Goal: Task Accomplishment & Management: Complete application form

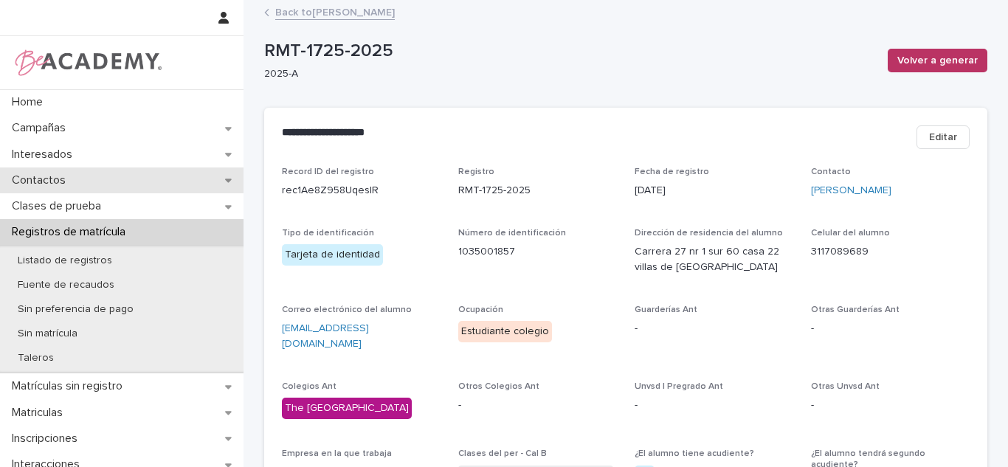
click at [25, 178] on p "Contactos" at bounding box center [42, 180] width 72 height 14
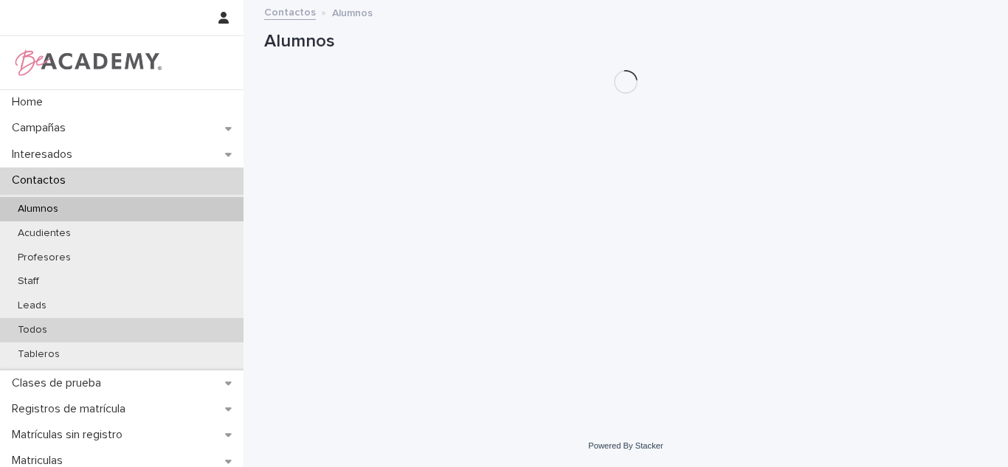
click at [18, 331] on p "Todos" at bounding box center [32, 330] width 53 height 13
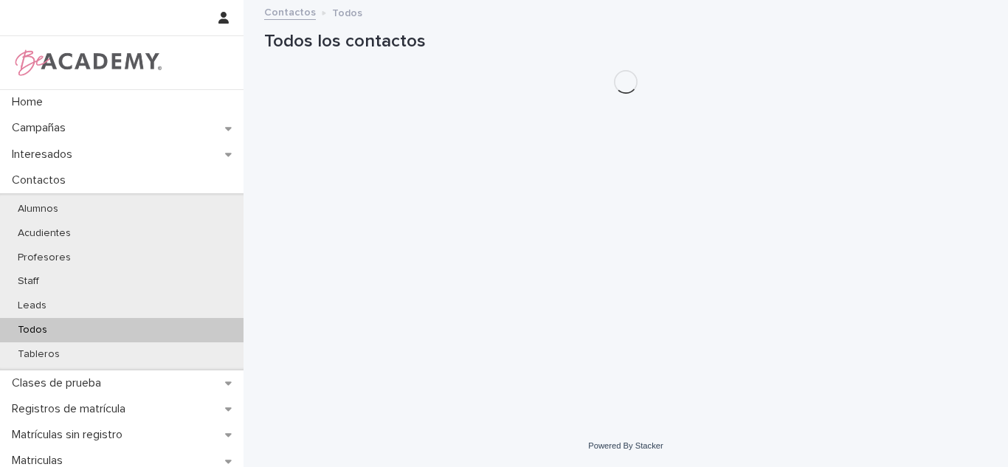
click at [828, 46] on h1 "Todos los contactos" at bounding box center [625, 41] width 723 height 21
click at [827, 41] on h1 "Todos los contactos" at bounding box center [625, 41] width 723 height 21
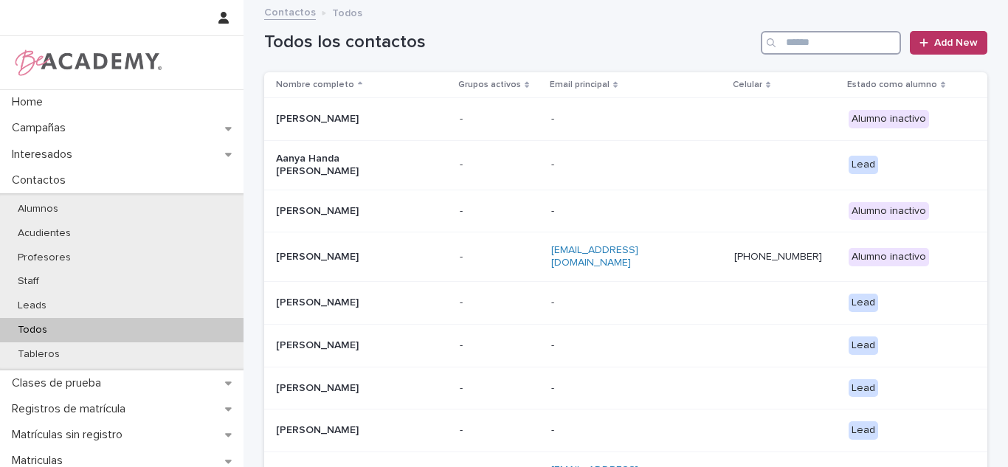
click at [827, 41] on input "Search" at bounding box center [831, 43] width 140 height 24
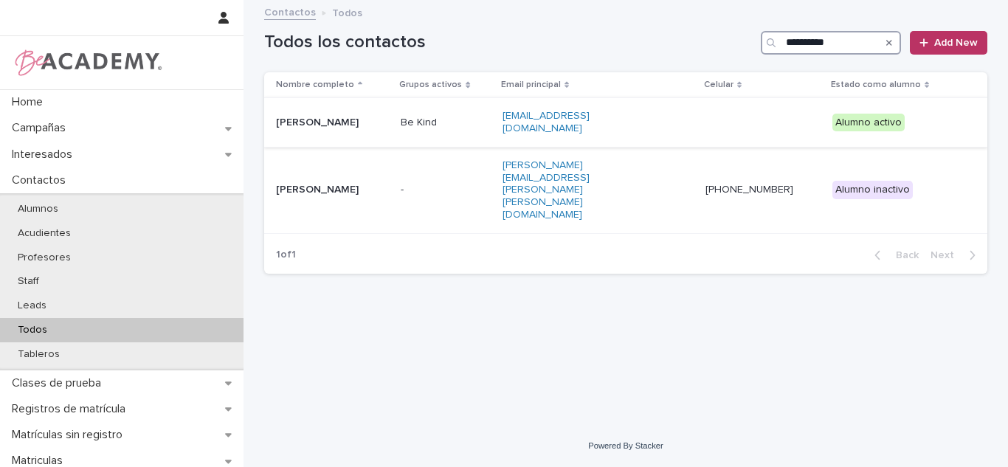
type input "**********"
click at [382, 130] on div "[PERSON_NAME]" at bounding box center [332, 123] width 113 height 24
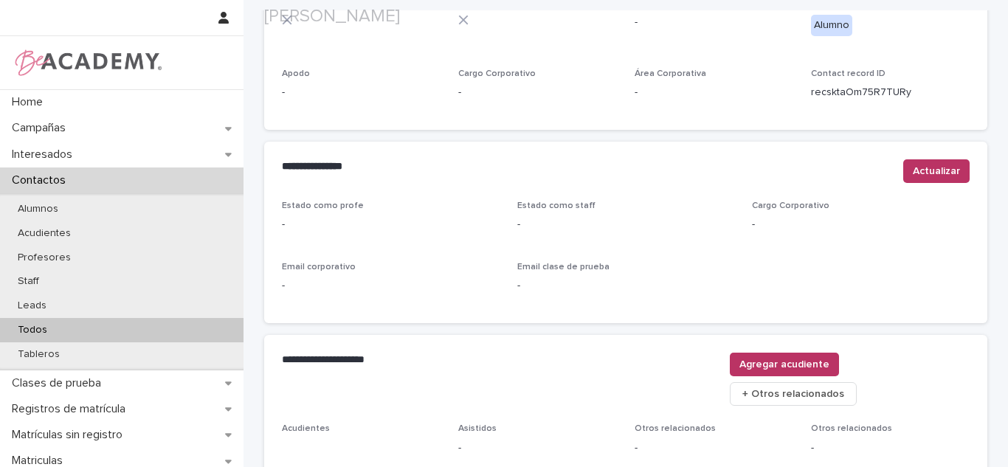
scroll to position [622, 0]
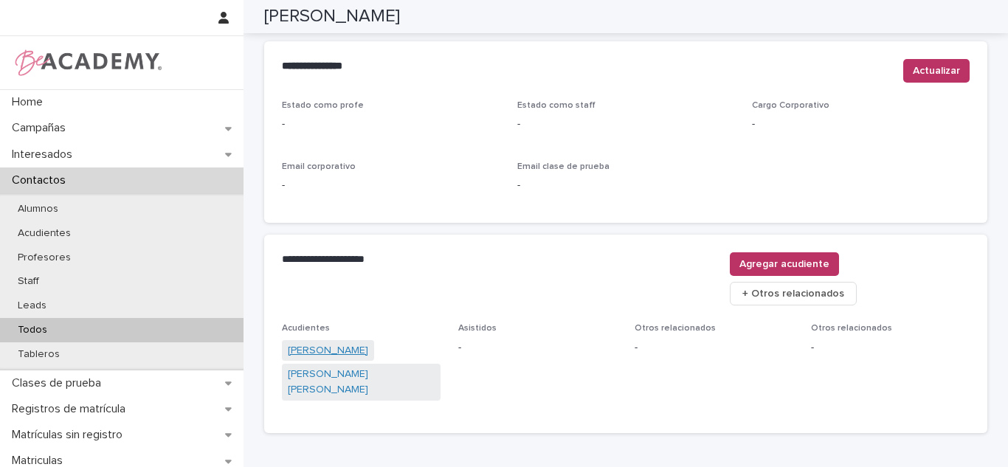
click at [368, 343] on link "[PERSON_NAME]" at bounding box center [328, 350] width 80 height 15
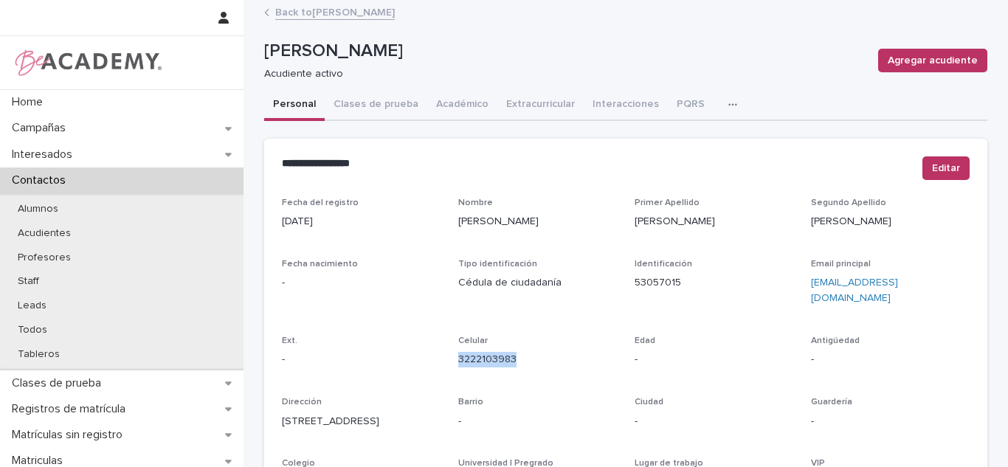
drag, startPoint x: 518, startPoint y: 356, endPoint x: 451, endPoint y: 342, distance: 68.7
click at [451, 342] on div "Fecha del registro [DATE] Nombre [PERSON_NAME] Primer Apellido [PERSON_NAME] Ap…" at bounding box center [625, 416] width 687 height 436
copy link "3222103983"
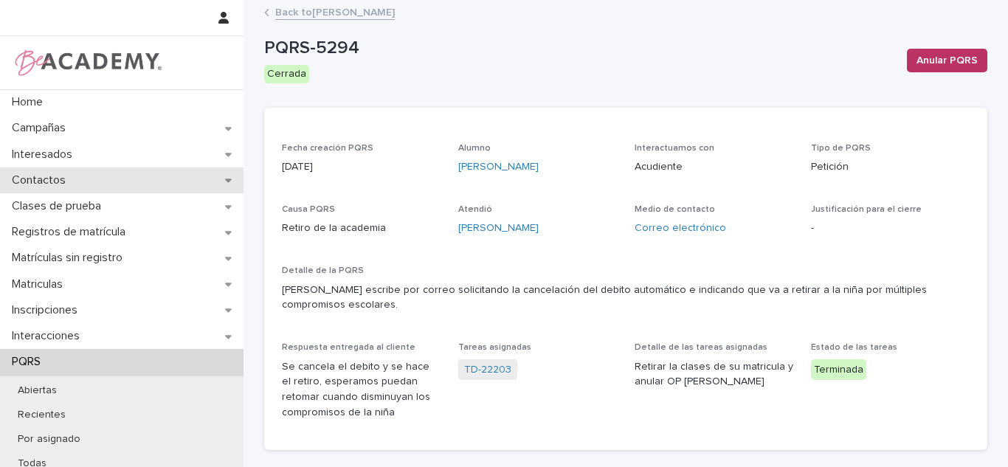
click at [32, 190] on div "Contactos" at bounding box center [121, 180] width 243 height 26
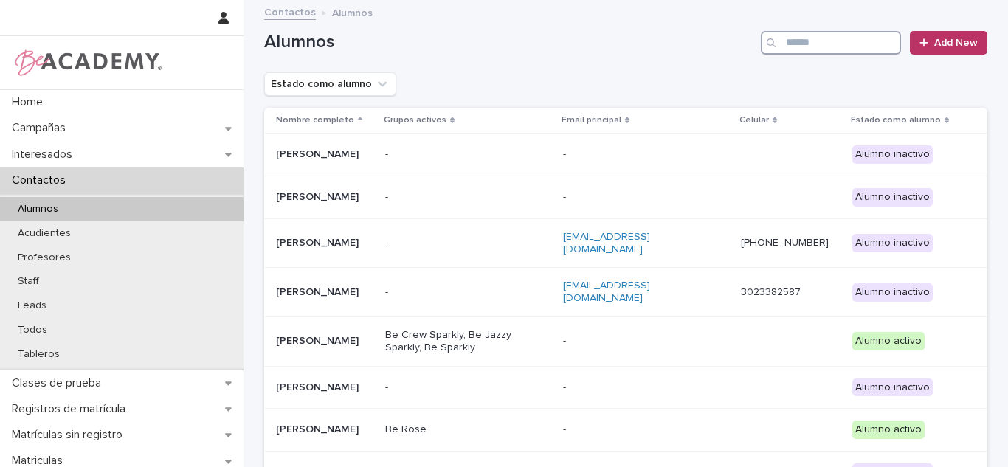
click at [808, 47] on input "Search" at bounding box center [831, 43] width 140 height 24
type input "**********"
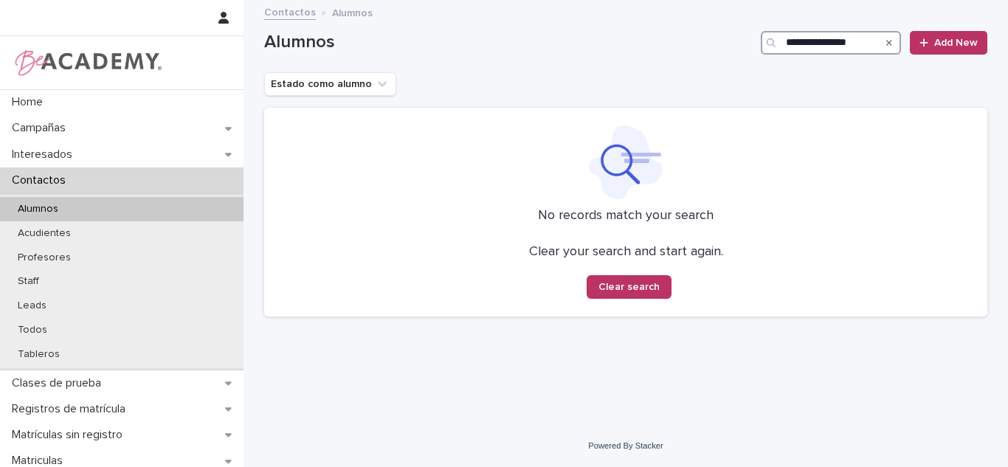
click at [834, 50] on input "**********" at bounding box center [831, 43] width 140 height 24
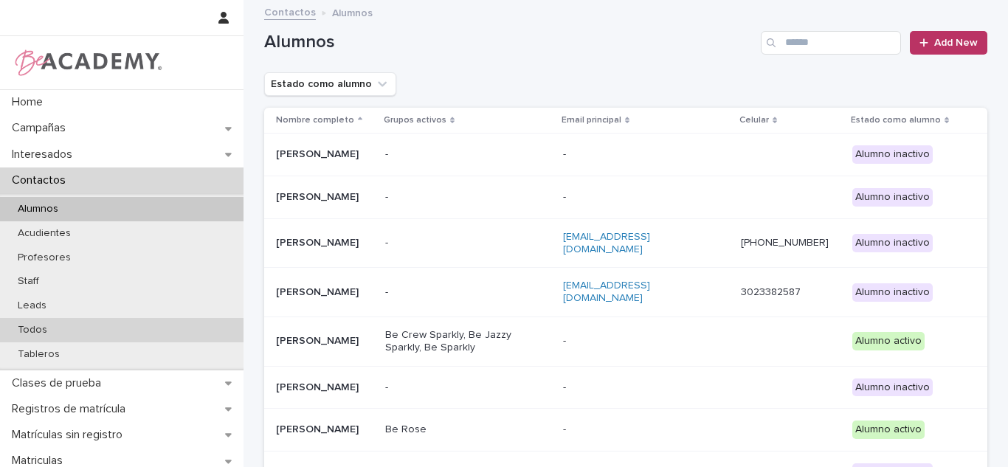
click at [59, 339] on div "Todos" at bounding box center [121, 330] width 243 height 24
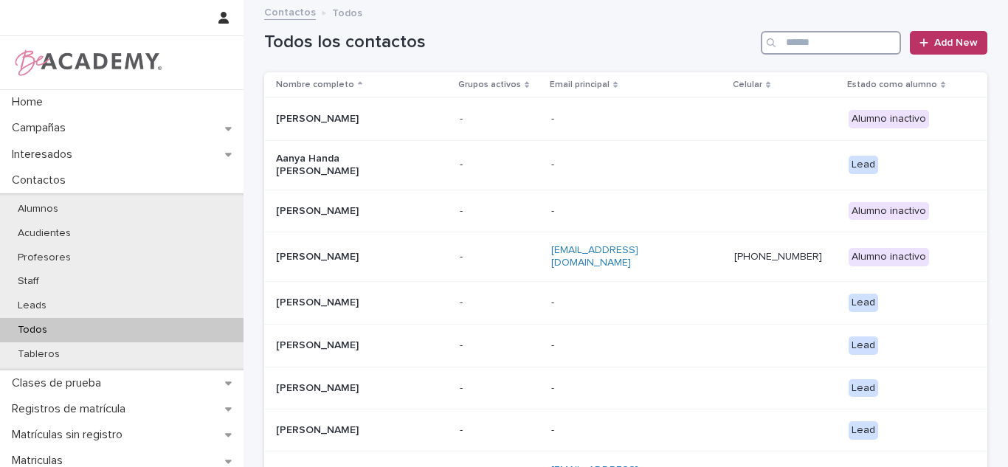
click at [881, 46] on input "Search" at bounding box center [831, 43] width 140 height 24
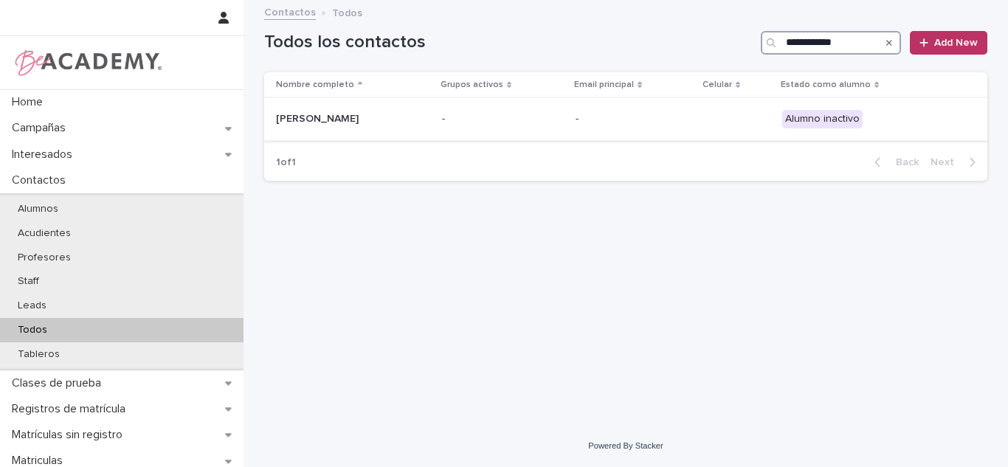
type input "**********"
click at [496, 129] on td "-" at bounding box center [503, 119] width 134 height 43
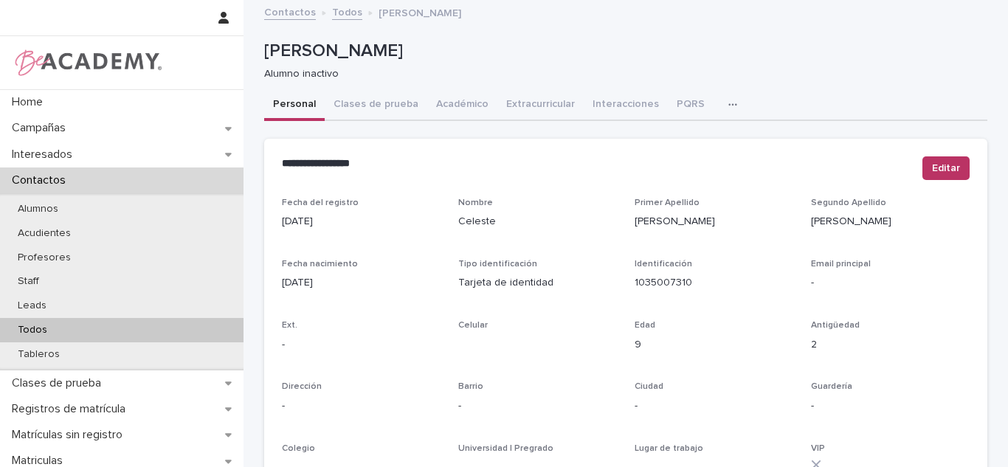
click at [24, 330] on p "Todos" at bounding box center [32, 330] width 53 height 13
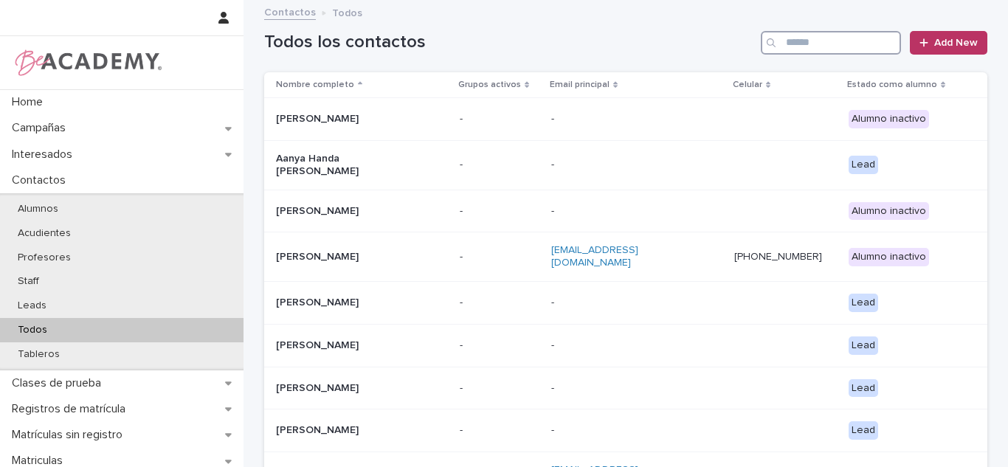
click at [797, 36] on input "Search" at bounding box center [831, 43] width 140 height 24
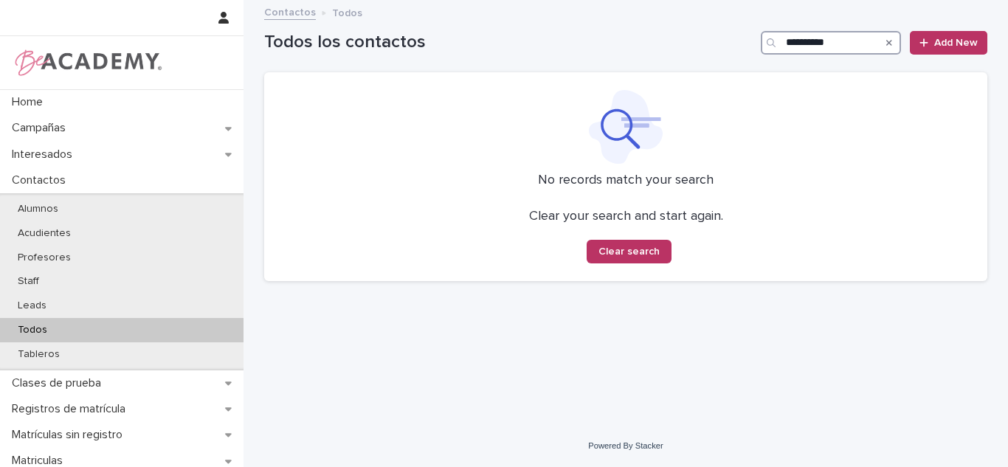
click at [797, 43] on input "**********" at bounding box center [831, 43] width 140 height 24
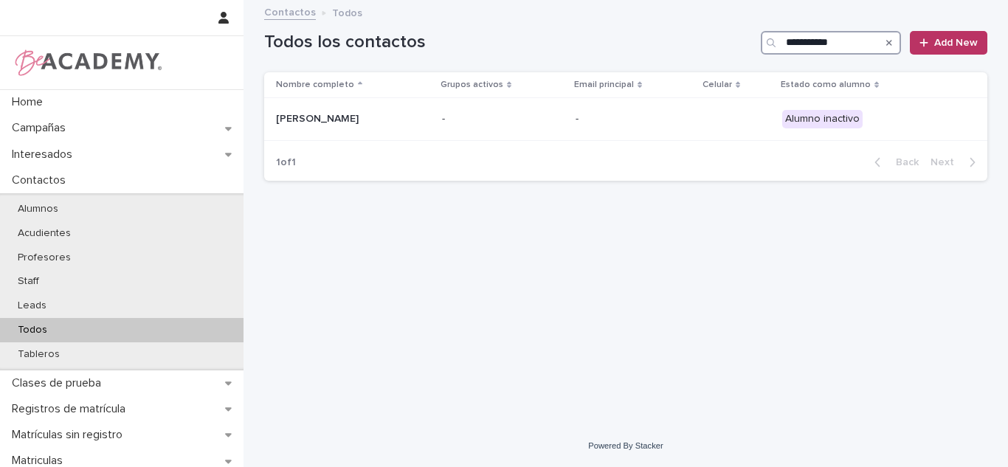
click at [836, 37] on input "**********" at bounding box center [831, 43] width 140 height 24
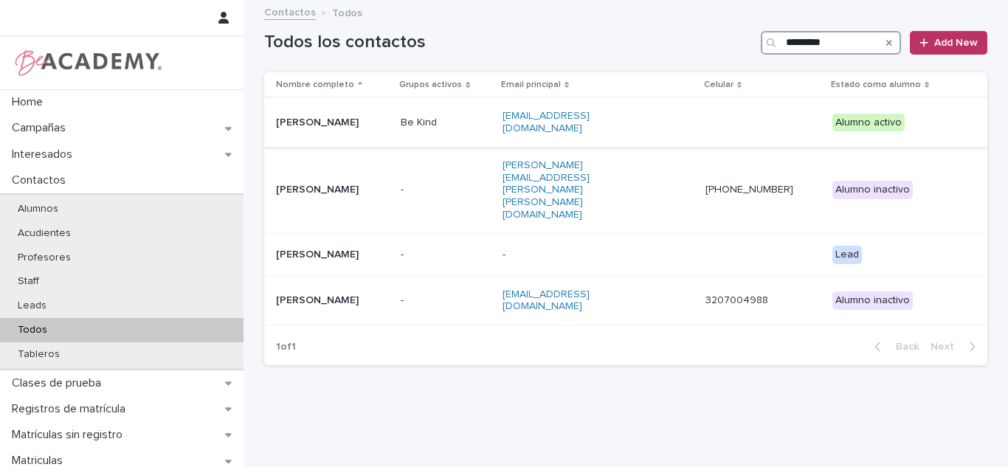
type input "*********"
click at [433, 135] on td "Be Kind" at bounding box center [446, 122] width 102 height 49
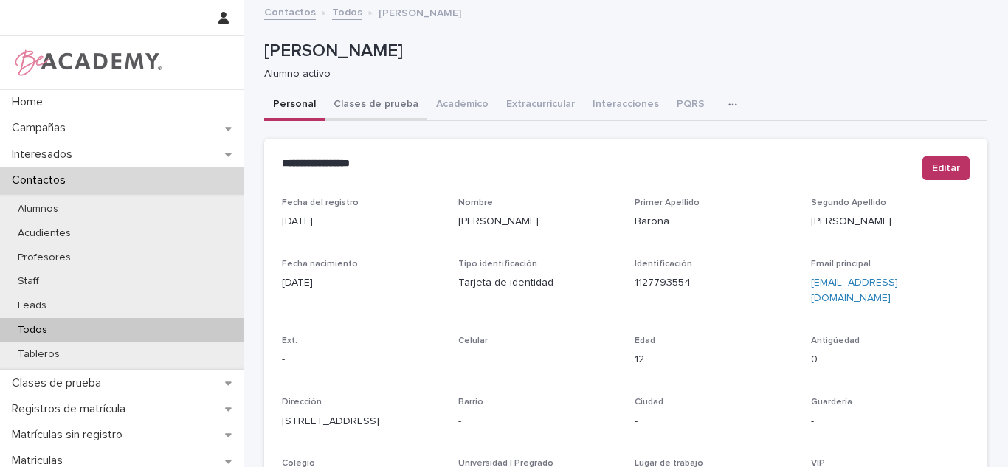
click at [396, 97] on button "Clases de prueba" at bounding box center [376, 105] width 103 height 31
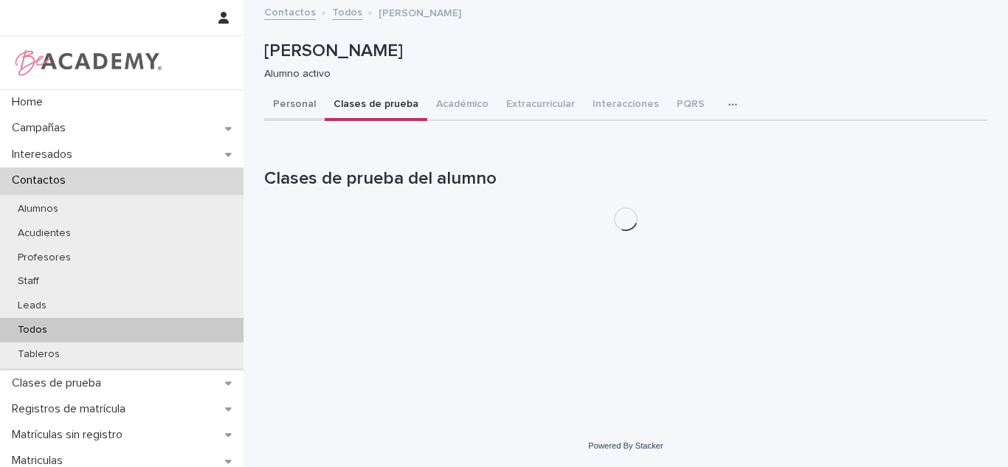
click at [301, 103] on button "Personal" at bounding box center [294, 105] width 60 height 31
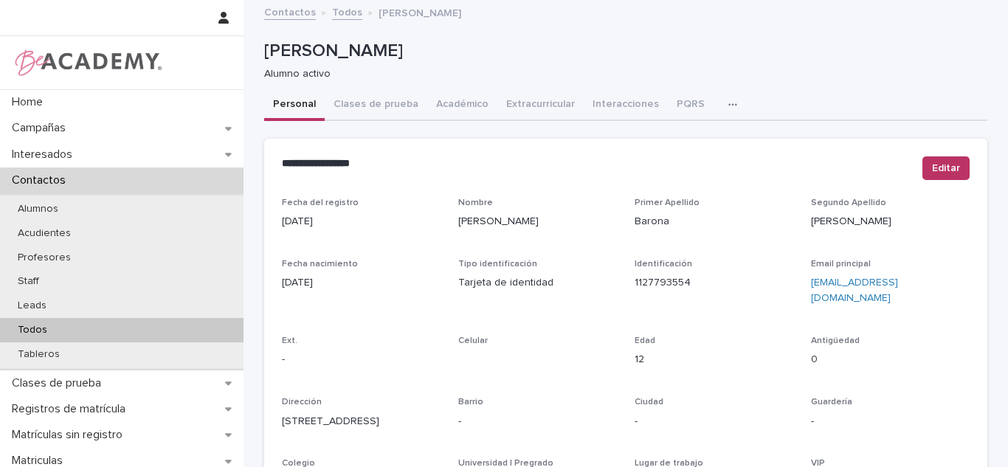
click at [595, 104] on button "Interacciones" at bounding box center [625, 105] width 84 height 31
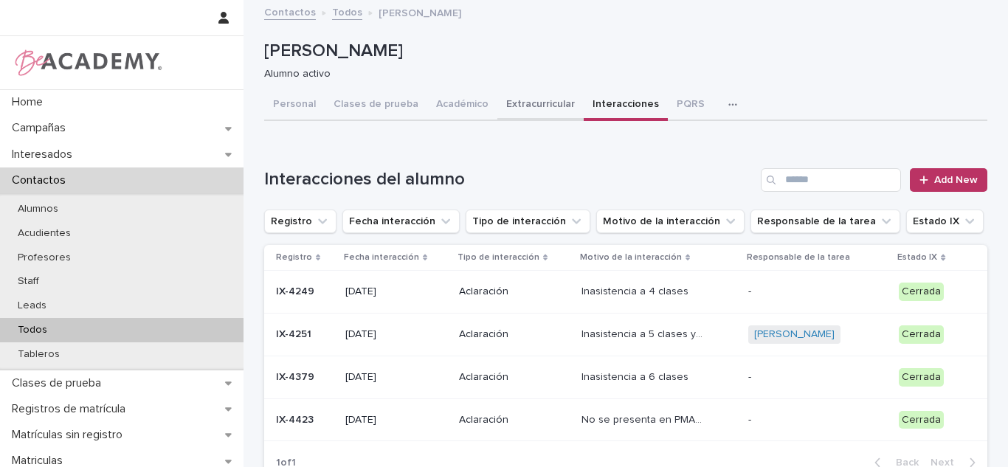
click at [526, 120] on button "Extracurricular" at bounding box center [540, 105] width 86 height 31
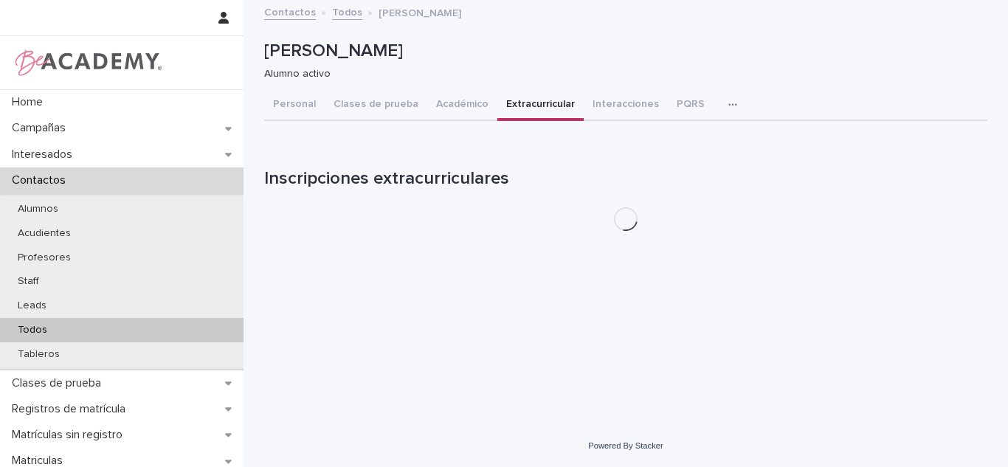
click at [603, 113] on button "Interacciones" at bounding box center [625, 105] width 84 height 31
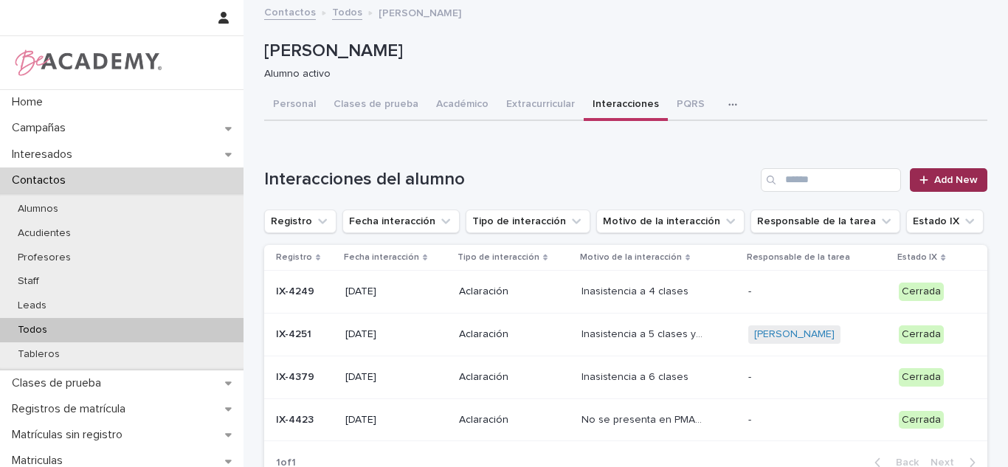
click at [966, 187] on link "Add New" at bounding box center [948, 180] width 77 height 24
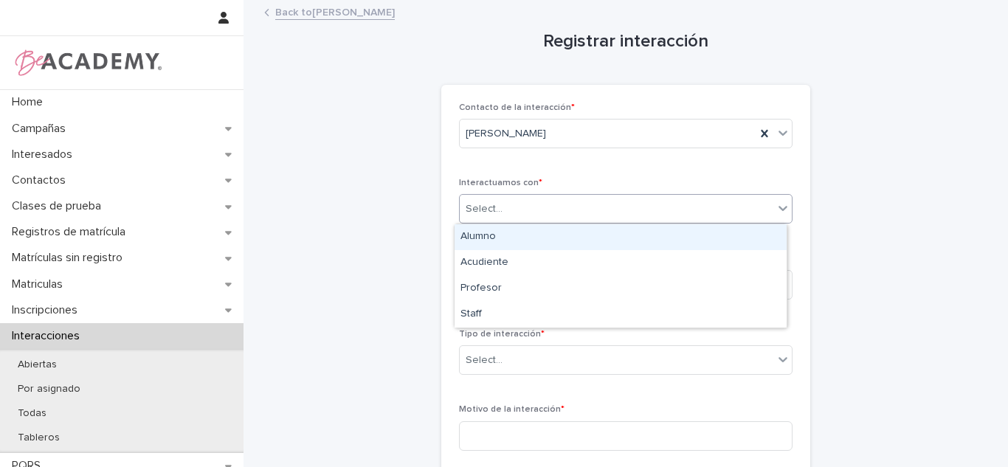
click at [497, 197] on div "Select..." at bounding box center [616, 209] width 313 height 24
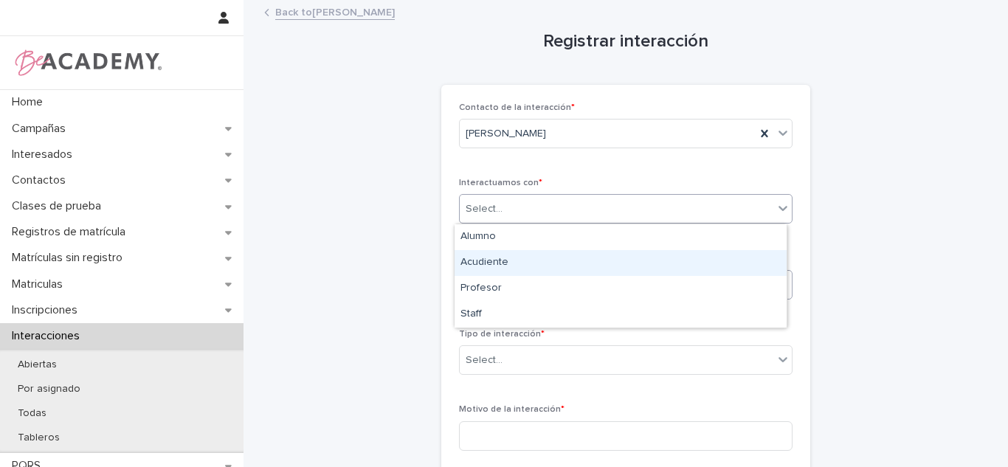
click at [502, 272] on div "Acudiente" at bounding box center [620, 263] width 332 height 26
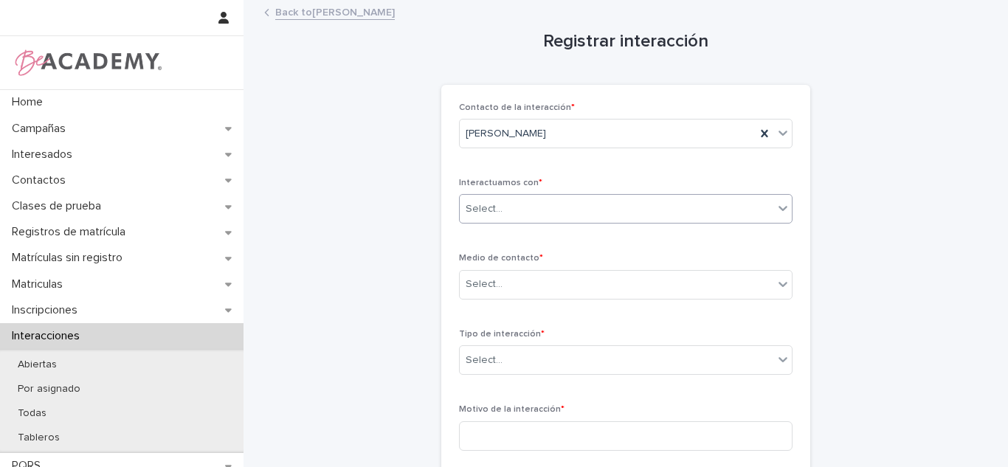
click at [491, 311] on div "Contacto de la interacción * Valeria Barona Gomez Interactuamos con * option Ac…" at bounding box center [625, 445] width 333 height 685
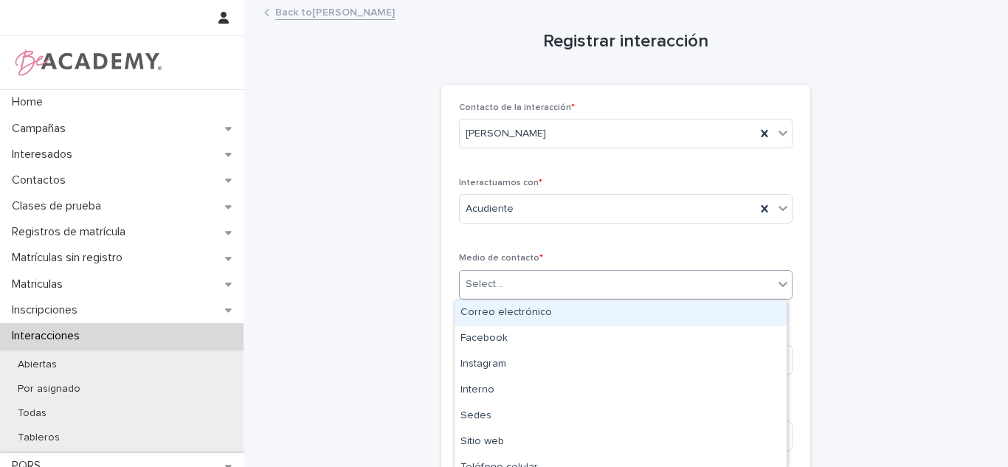
click at [491, 297] on div "Select..." at bounding box center [616, 284] width 313 height 24
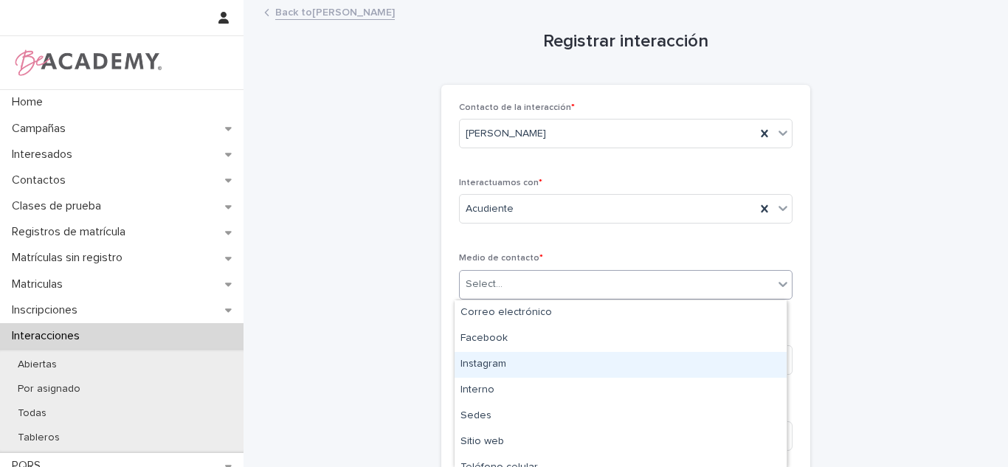
scroll to position [65, 0]
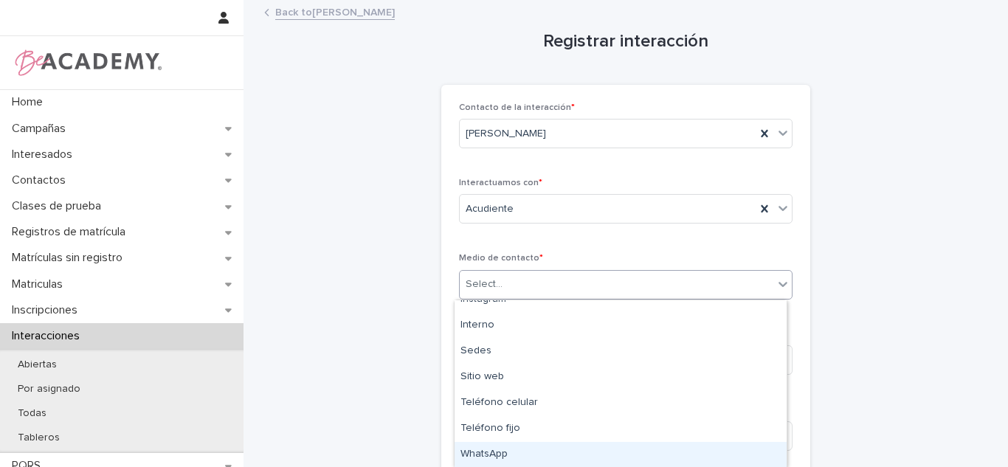
click at [470, 448] on div "WhatsApp" at bounding box center [620, 455] width 332 height 26
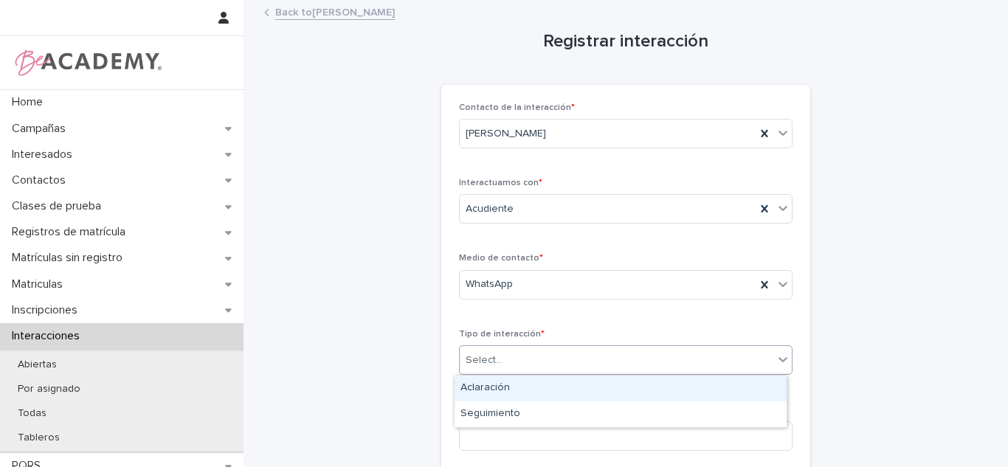
click at [477, 364] on div "Select..." at bounding box center [483, 360] width 37 height 15
click at [486, 374] on div "Select..." at bounding box center [625, 360] width 333 height 30
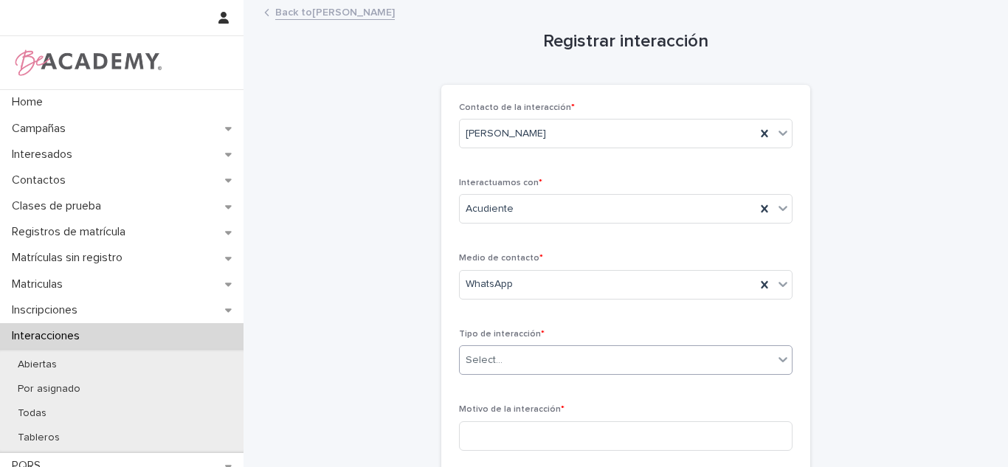
click at [482, 368] on div "Select..." at bounding box center [616, 360] width 313 height 24
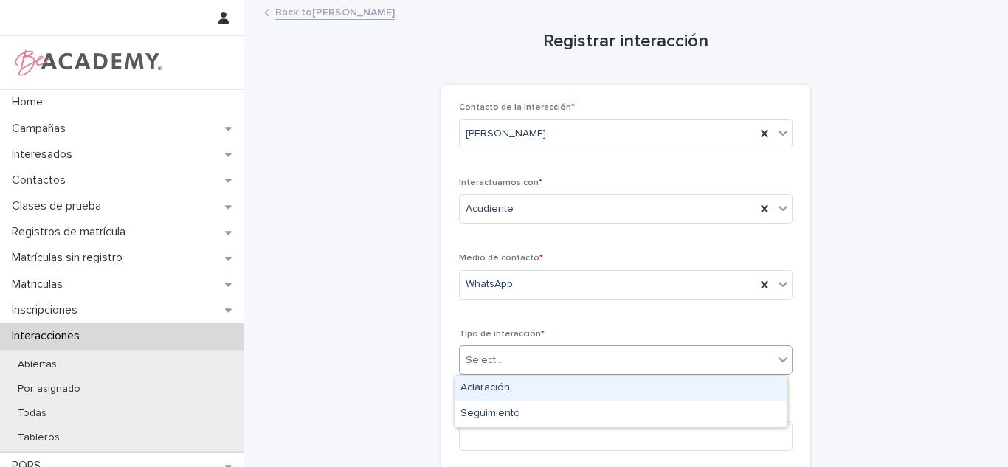
click at [477, 385] on div "Aclaración" at bounding box center [620, 388] width 332 height 26
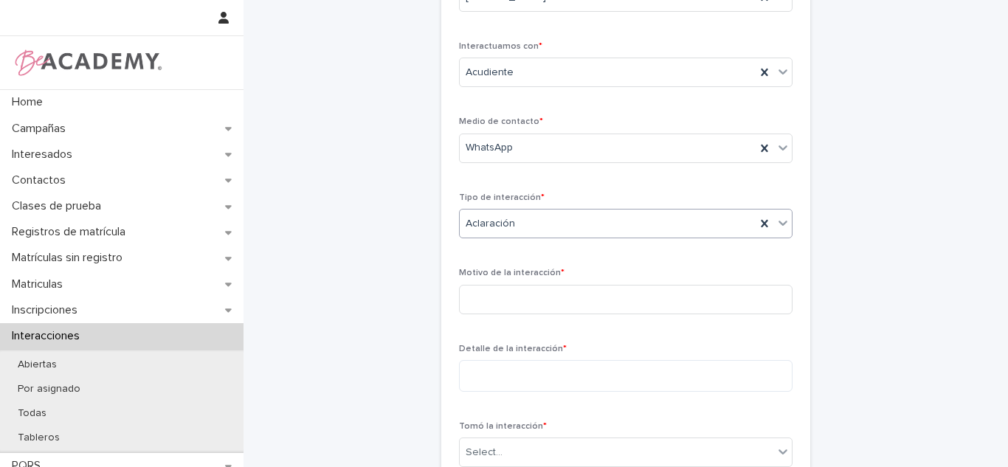
scroll to position [153, 0]
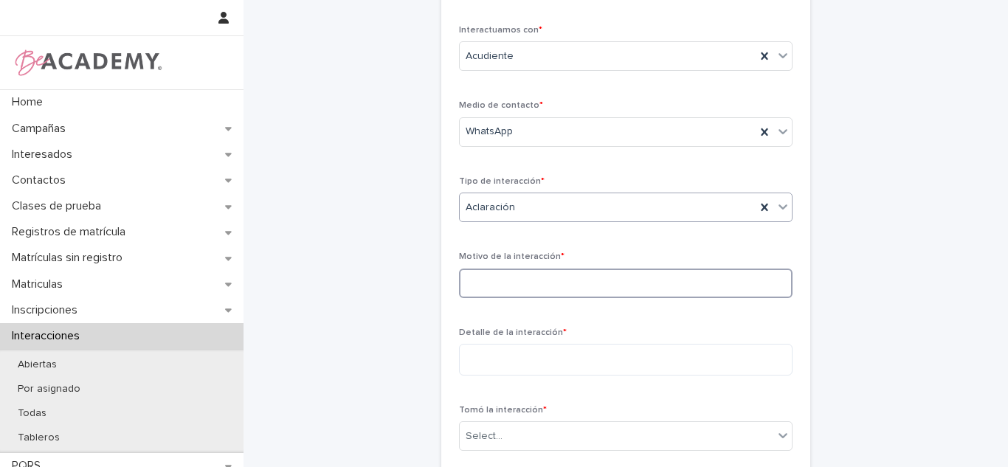
click at [479, 295] on input at bounding box center [625, 283] width 333 height 30
type input "*"
type input "**********"
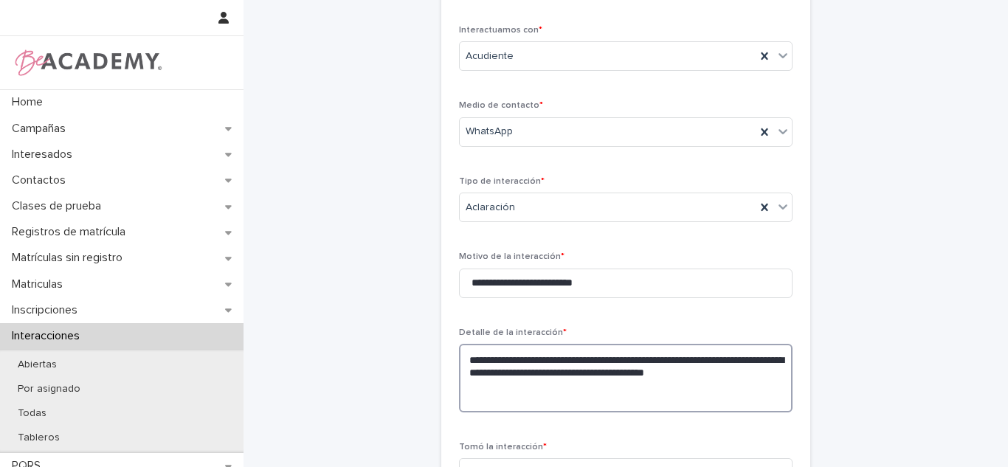
click at [504, 403] on textarea "**********" at bounding box center [625, 378] width 333 height 69
drag, startPoint x: 884, startPoint y: 336, endPoint x: 1007, endPoint y: 283, distance: 133.5
click at [1007, 305] on div "**********" at bounding box center [504, 233] width 1008 height 467
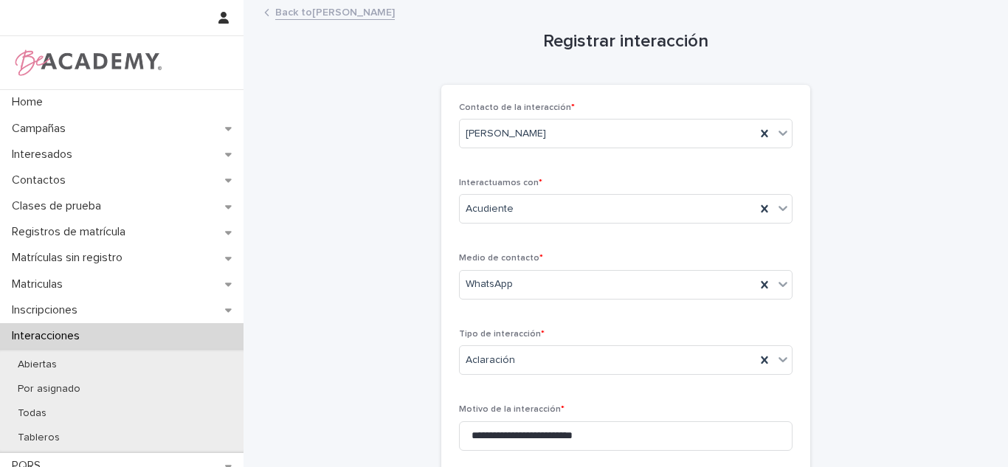
scroll to position [119, 0]
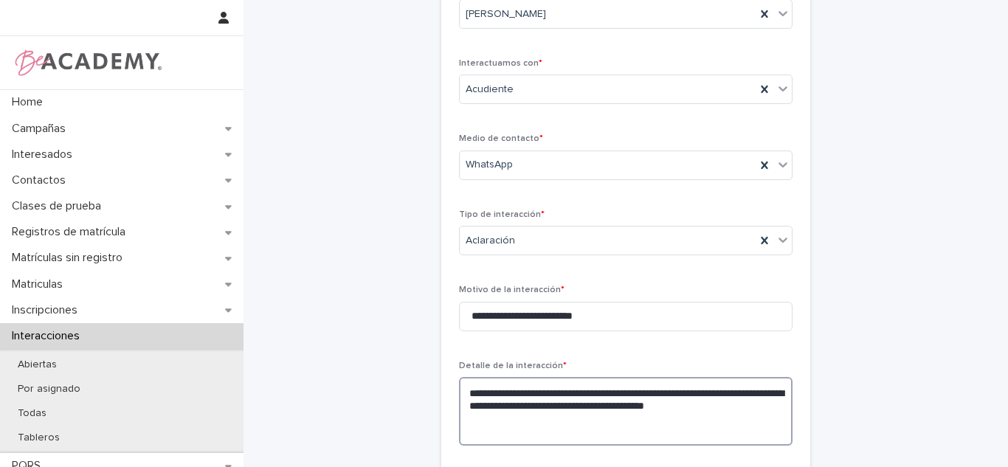
click at [481, 437] on textarea "**********" at bounding box center [625, 411] width 333 height 69
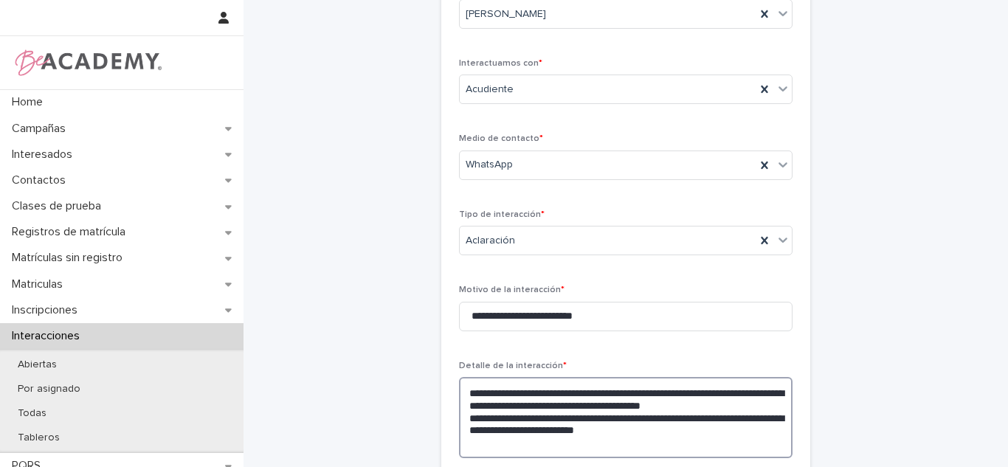
click at [465, 431] on textarea "**********" at bounding box center [625, 417] width 333 height 81
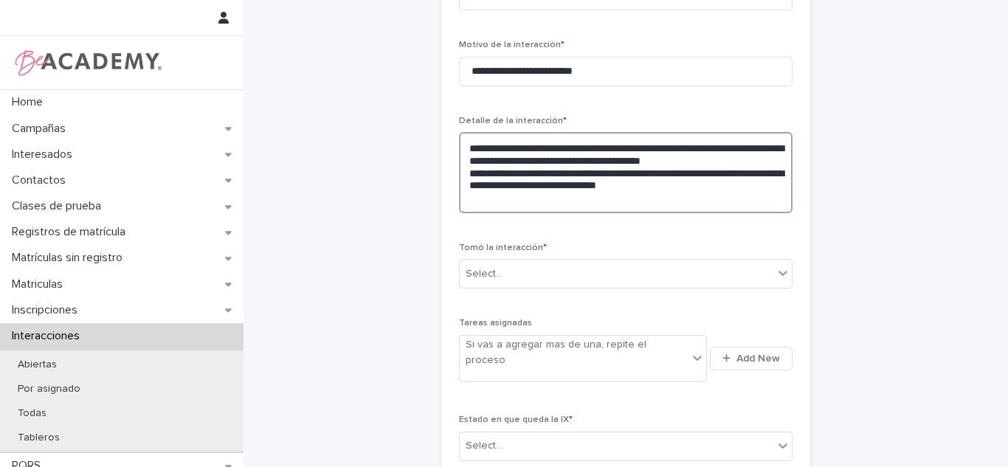
scroll to position [403, 0]
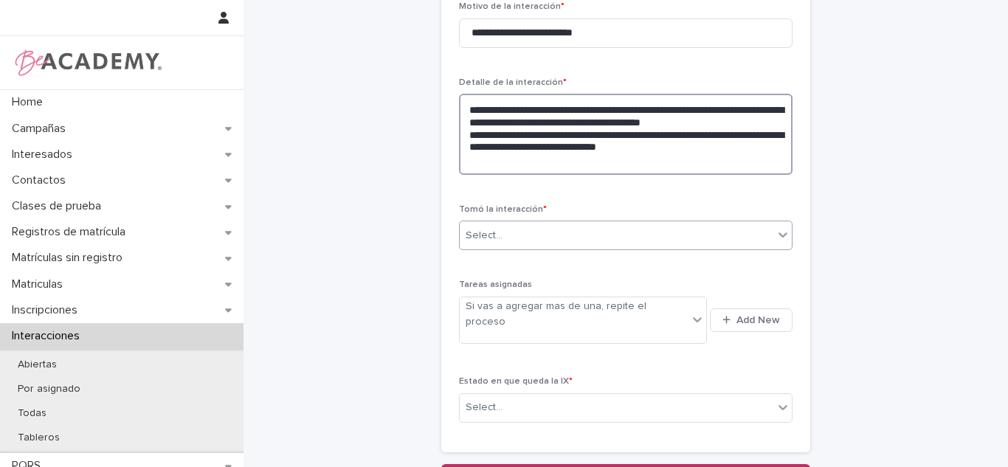
type textarea "**********"
click at [551, 242] on div "Select..." at bounding box center [616, 236] width 313 height 24
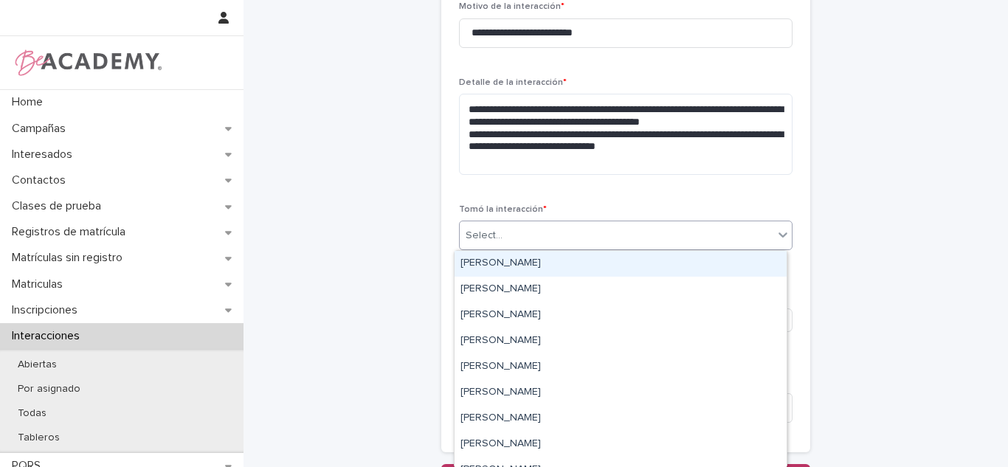
click at [556, 260] on div "Carolina Castillo Cuadrado" at bounding box center [620, 264] width 332 height 26
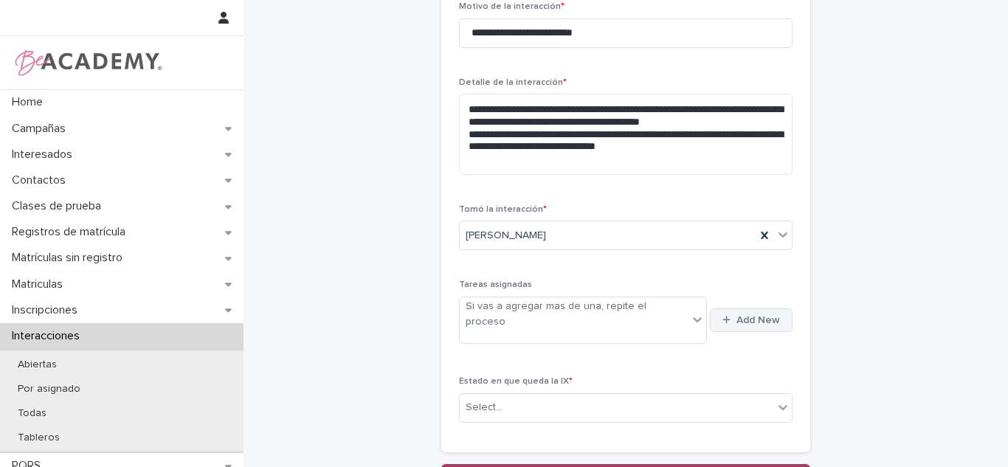
click at [728, 316] on button "Add New" at bounding box center [751, 320] width 83 height 24
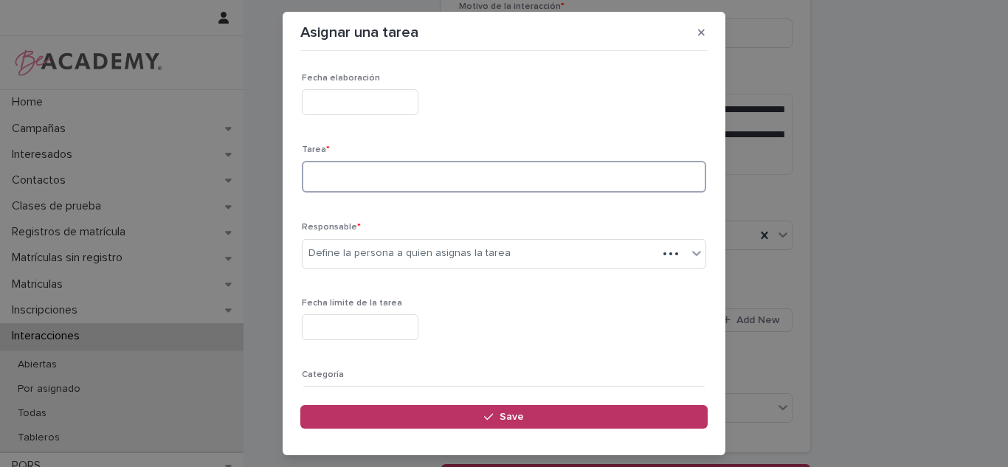
click at [362, 175] on textarea at bounding box center [504, 177] width 404 height 32
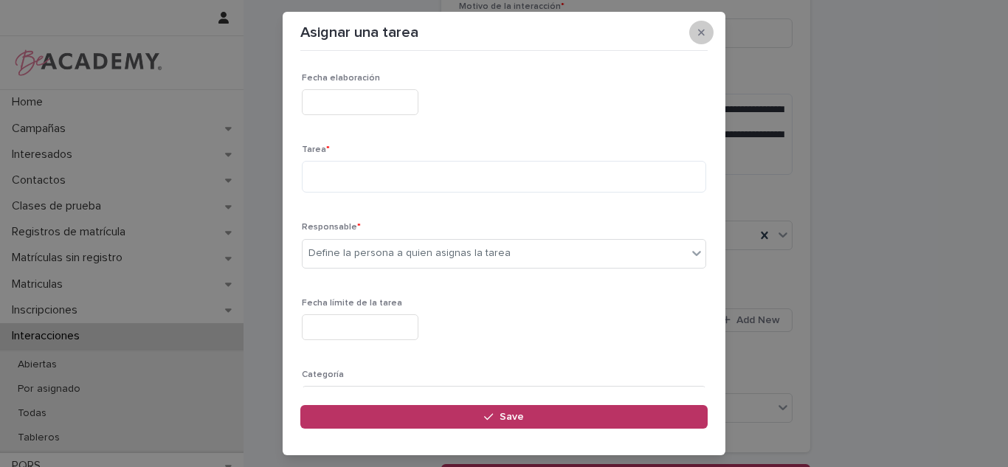
click at [697, 36] on button "button" at bounding box center [701, 33] width 24 height 24
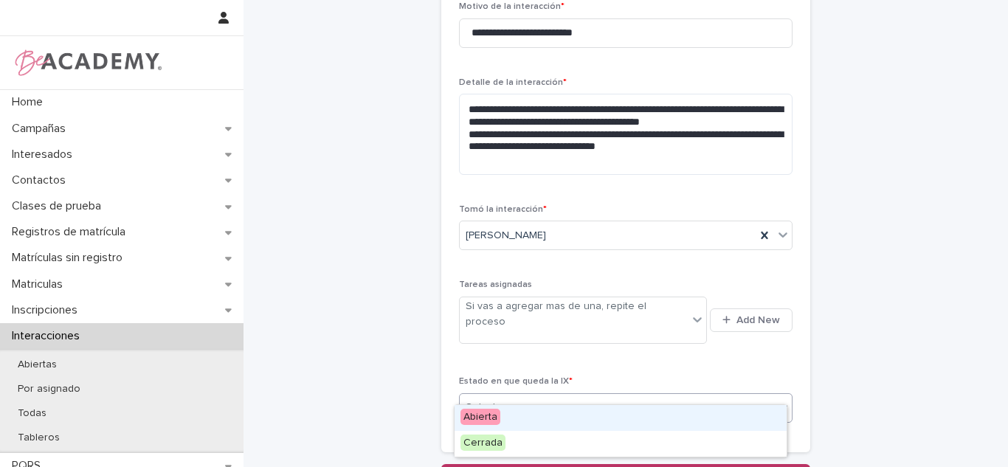
click at [493, 400] on div "Select..." at bounding box center [483, 407] width 37 height 15
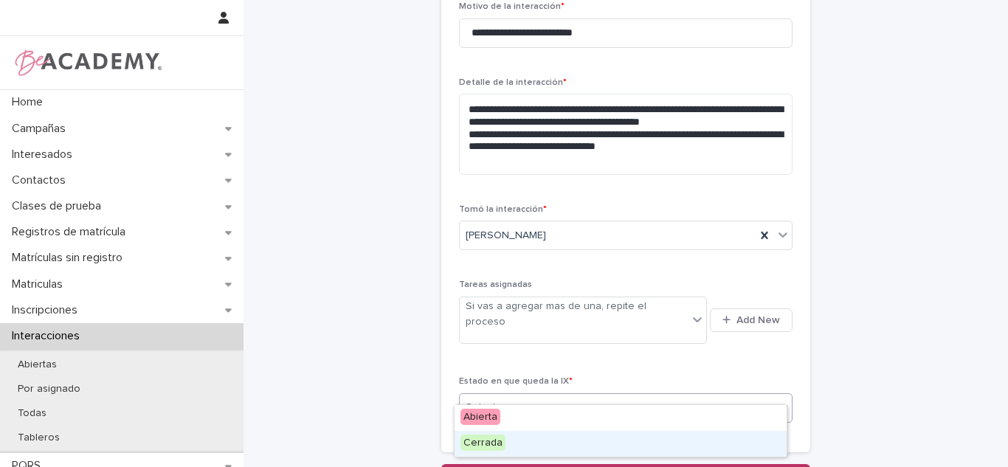
click at [501, 441] on span "Cerrada" at bounding box center [482, 442] width 45 height 16
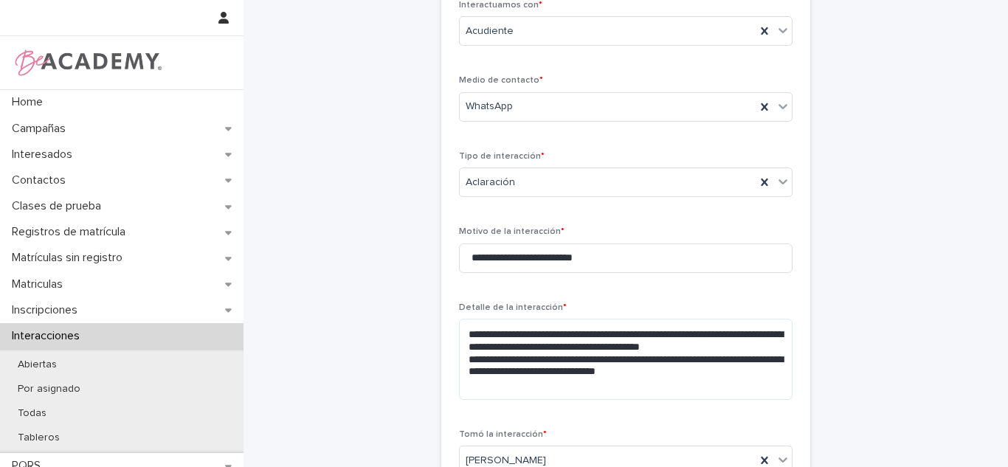
scroll to position [521, 0]
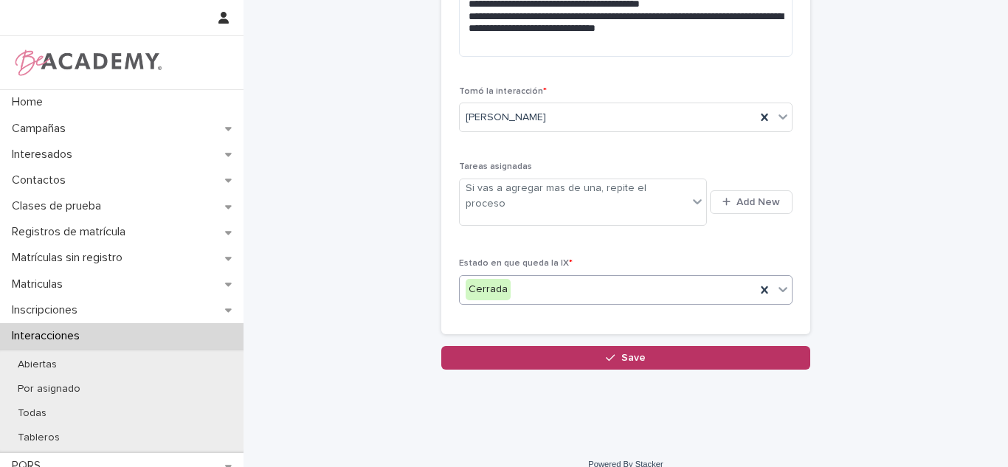
drag, startPoint x: 604, startPoint y: 345, endPoint x: 1007, endPoint y: 319, distance: 403.6
click at [604, 346] on button "Save" at bounding box center [625, 358] width 369 height 24
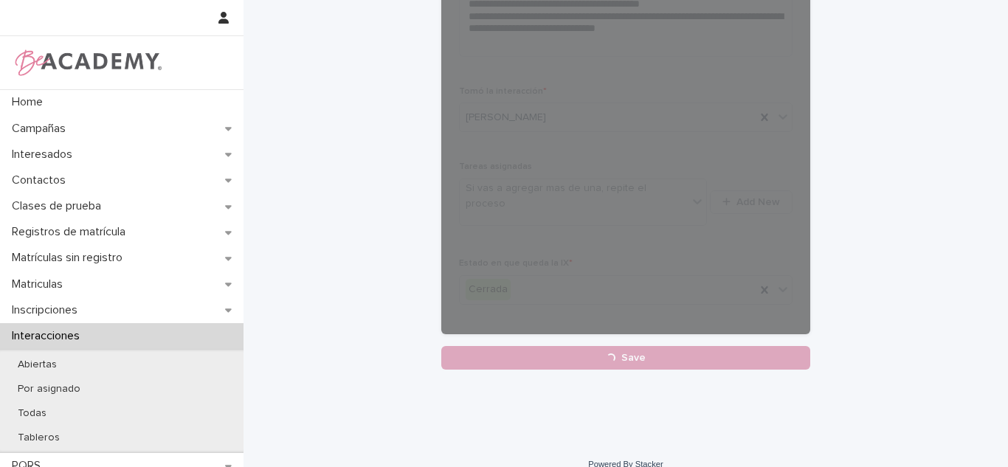
scroll to position [0, 0]
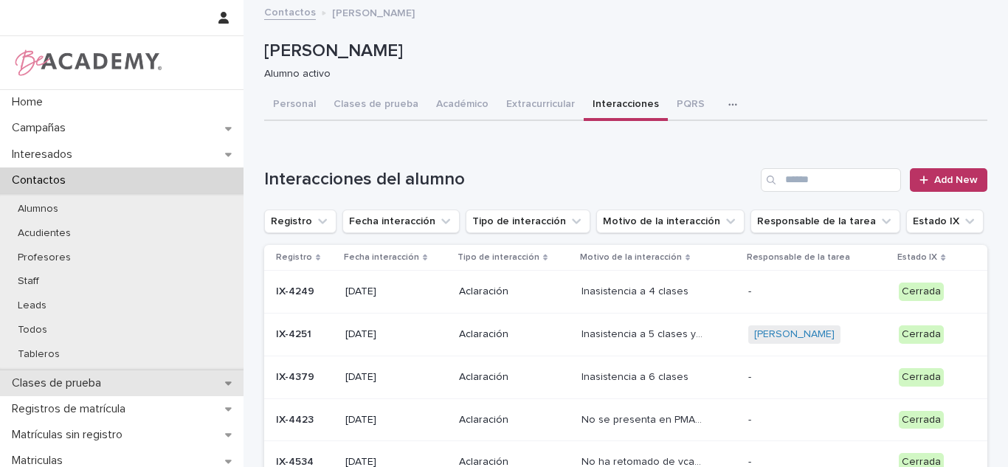
click at [126, 387] on div "Clases de prueba" at bounding box center [121, 383] width 243 height 26
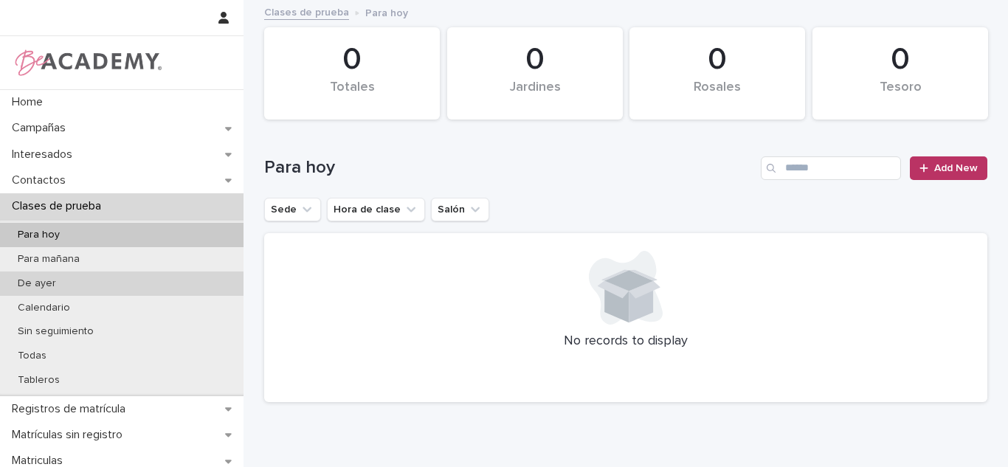
click at [77, 288] on div "De ayer" at bounding box center [121, 283] width 243 height 24
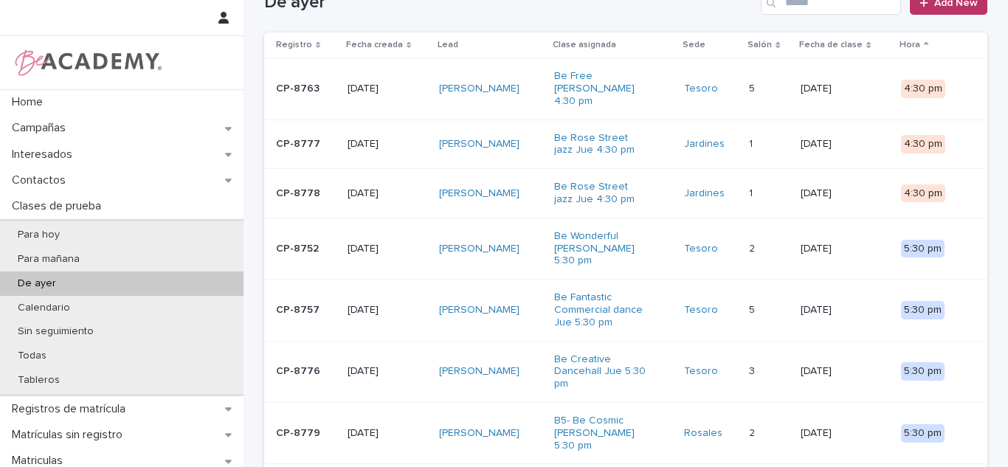
scroll to position [55, 0]
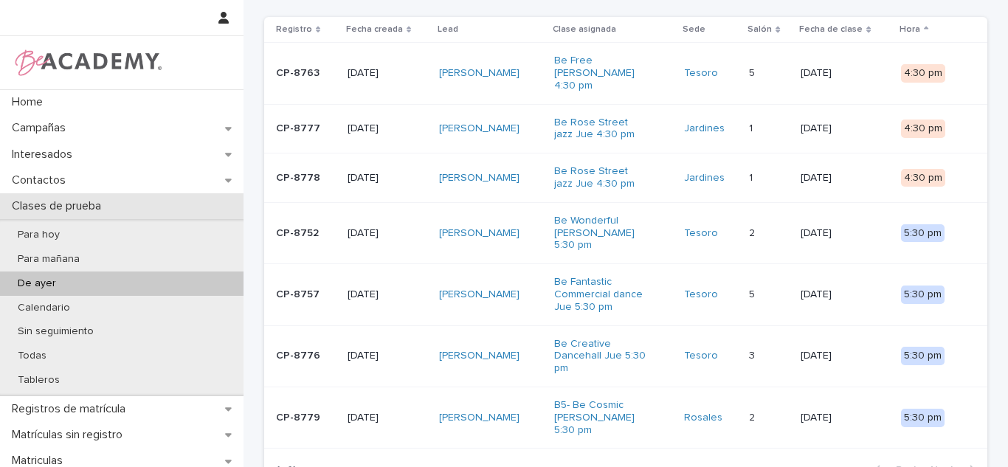
click at [35, 209] on p "Clases de prueba" at bounding box center [59, 206] width 107 height 14
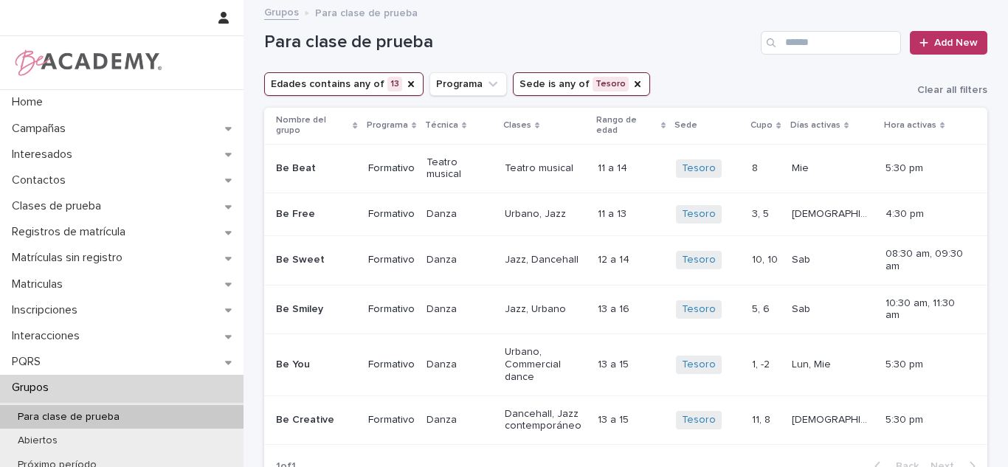
scroll to position [34, 0]
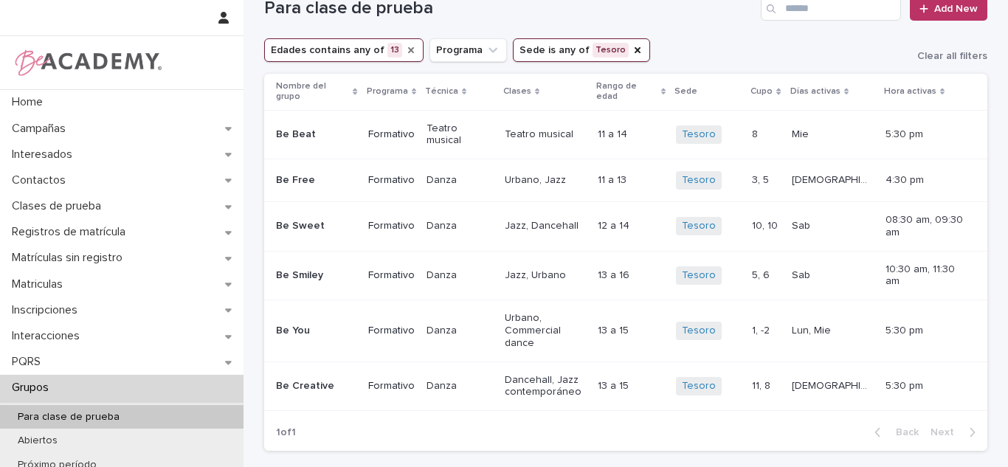
click at [405, 46] on icon "Edades" at bounding box center [411, 50] width 12 height 12
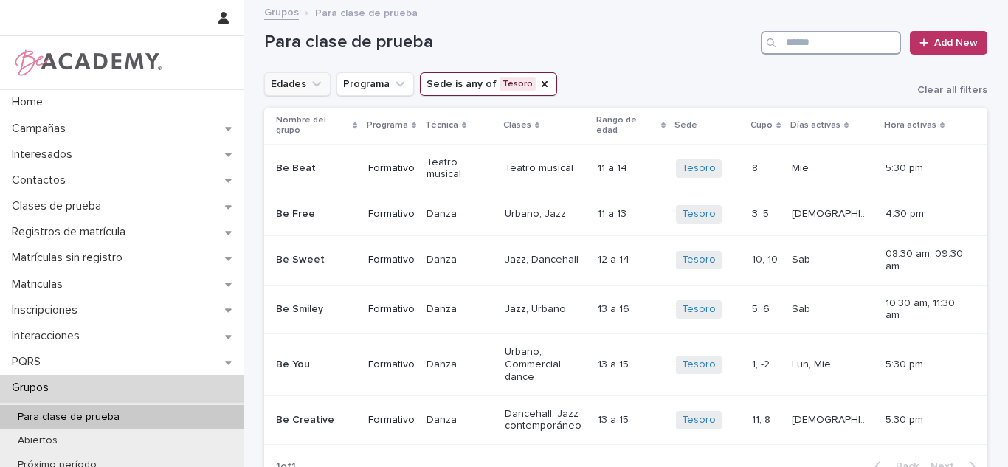
click at [851, 48] on input "Search" at bounding box center [831, 43] width 140 height 24
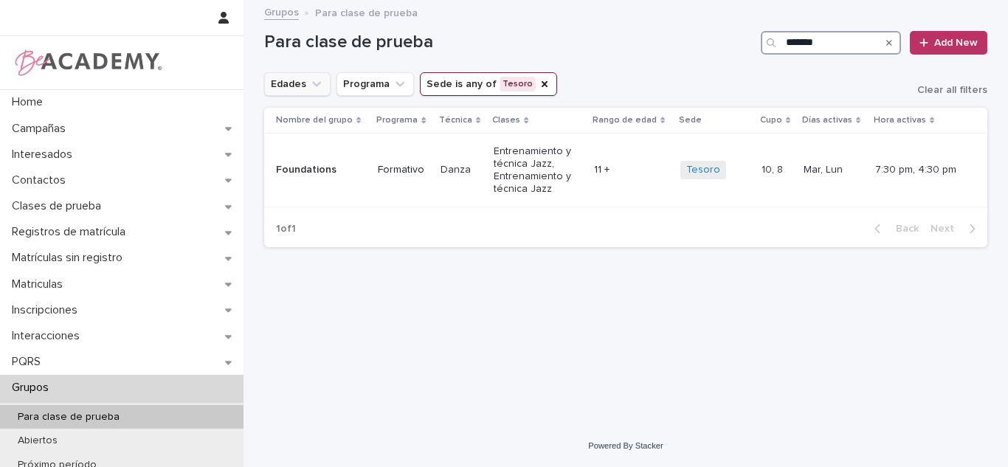
type input "*******"
